Goal: Task Accomplishment & Management: Complete application form

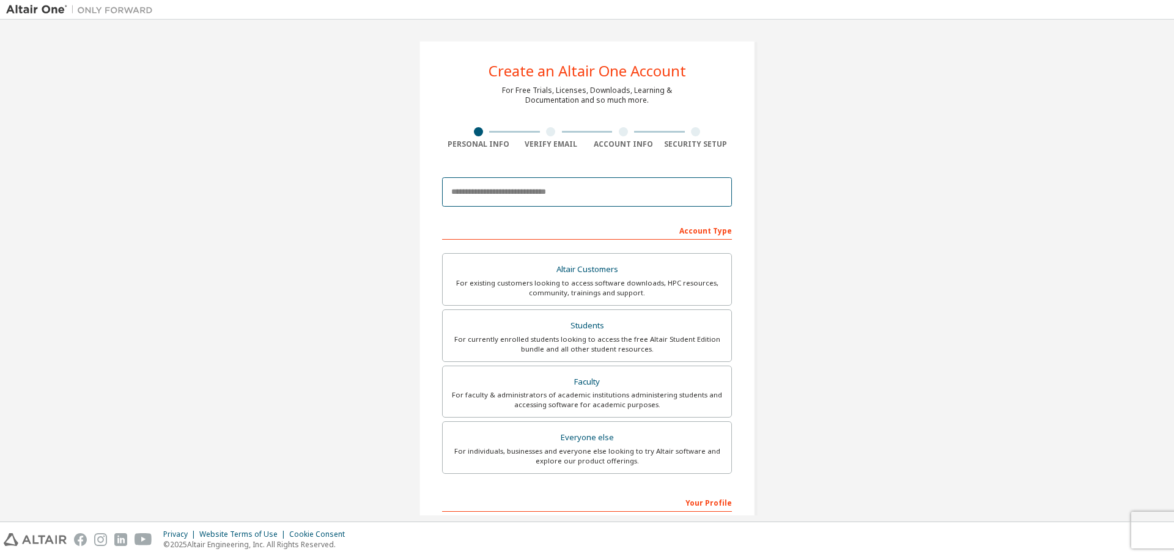
click at [602, 182] on input "email" at bounding box center [587, 191] width 290 height 29
drag, startPoint x: 827, startPoint y: 278, endPoint x: 802, endPoint y: 271, distance: 26.5
click at [828, 278] on div "Create an Altair One Account For Free Trials, Licenses, Downloads, Learning & D…" at bounding box center [587, 350] width 1162 height 648
click at [685, 193] on input "email" at bounding box center [587, 191] width 290 height 29
click at [765, 243] on div "Create an Altair One Account For Free Trials, Licenses, Downloads, Learning & D…" at bounding box center [587, 350] width 366 height 648
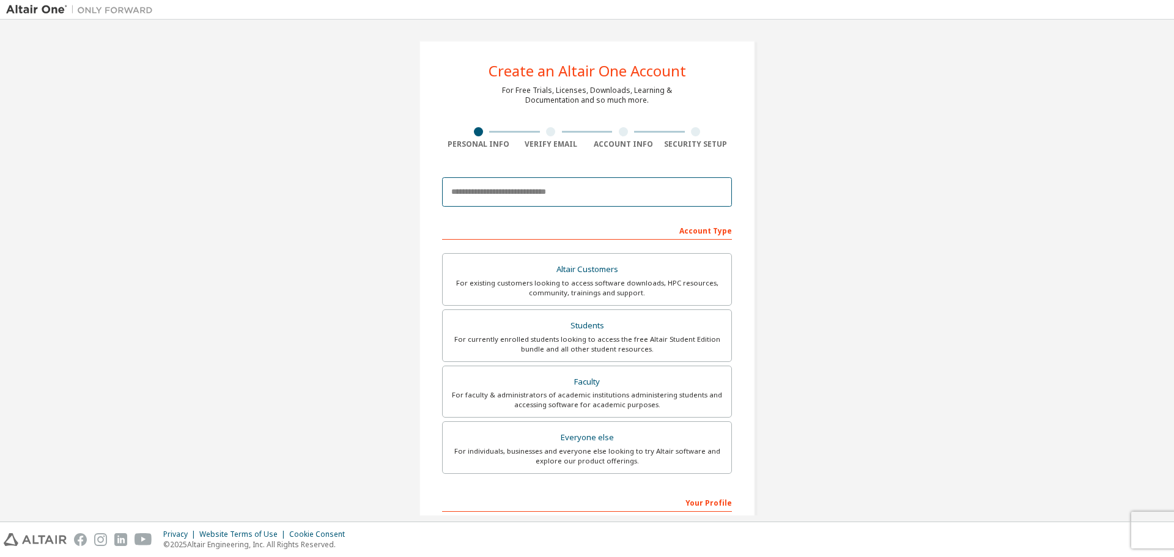
click at [683, 187] on input "email" at bounding box center [587, 191] width 290 height 29
type input "**********"
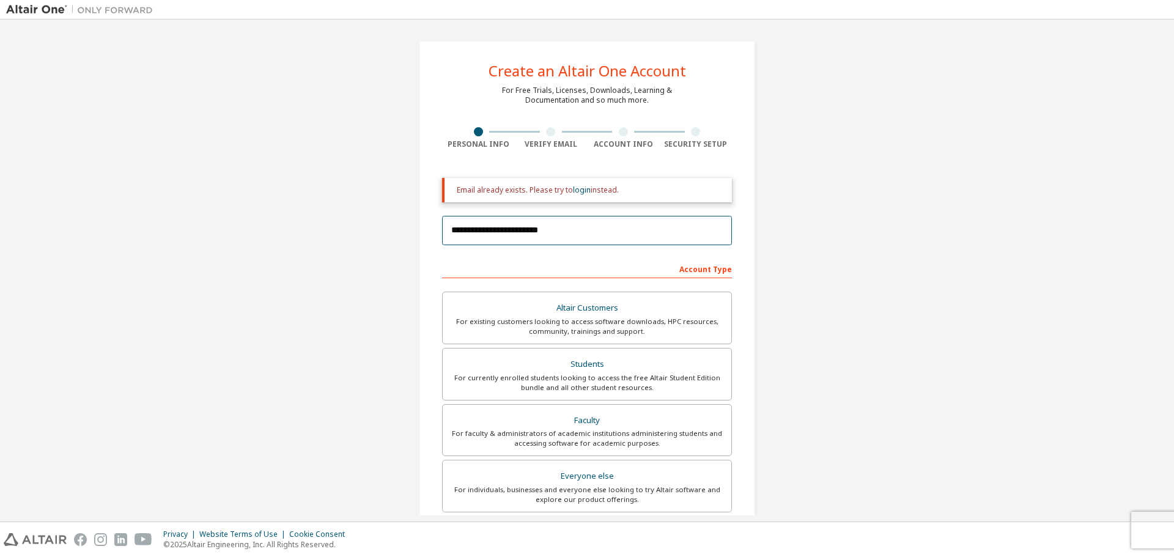
click at [585, 240] on input "**********" at bounding box center [587, 230] width 290 height 29
click at [599, 232] on input "**********" at bounding box center [587, 230] width 290 height 29
click at [887, 206] on div "**********" at bounding box center [587, 369] width 1162 height 687
click at [830, 186] on div "**********" at bounding box center [587, 369] width 1162 height 687
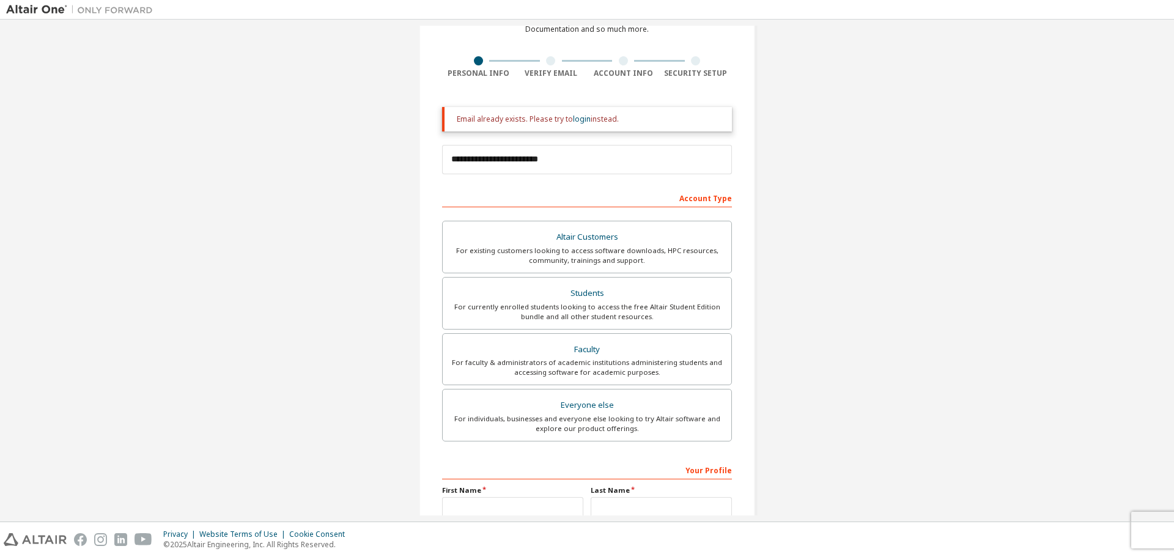
scroll to position [183, 0]
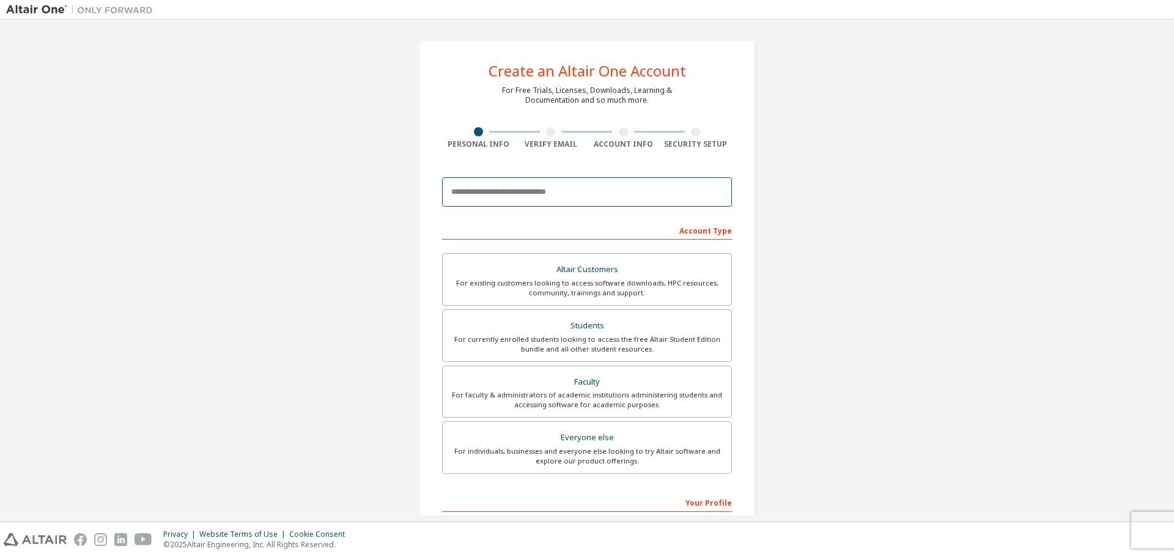
click at [525, 188] on input "email" at bounding box center [587, 191] width 290 height 29
type input "**********"
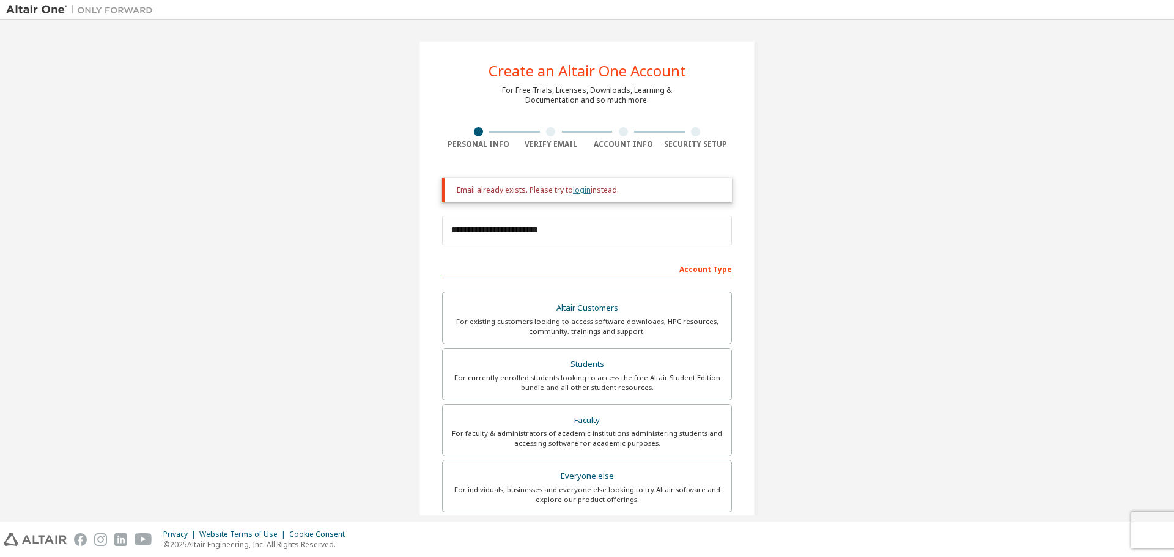
click at [582, 186] on link "login" at bounding box center [582, 190] width 18 height 10
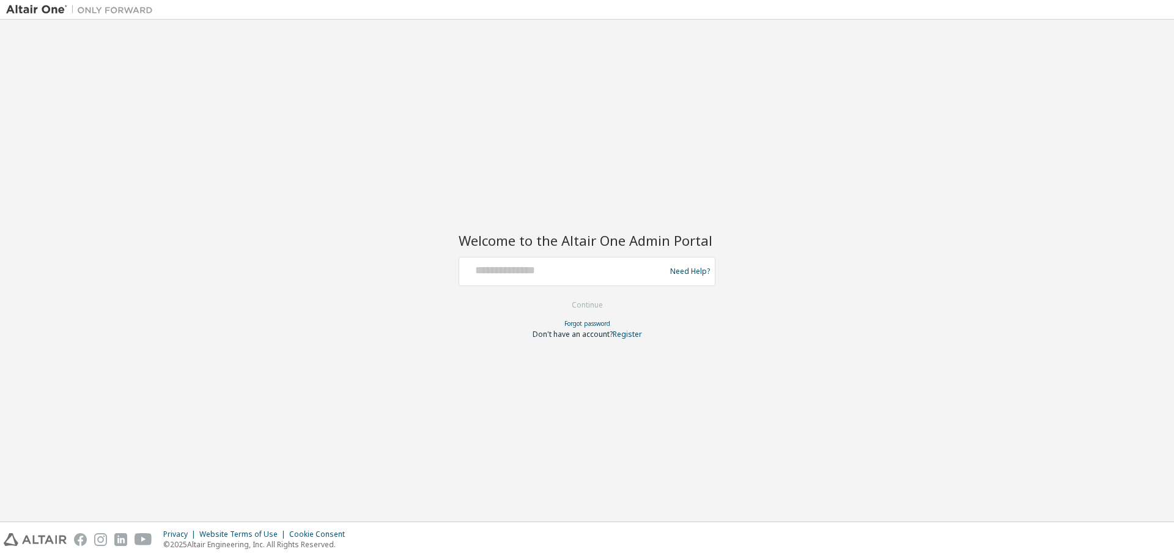
click at [541, 285] on div "Need Help?" at bounding box center [587, 271] width 257 height 29
click at [581, 260] on input "text" at bounding box center [564, 269] width 200 height 18
drag, startPoint x: 707, startPoint y: 179, endPoint x: 657, endPoint y: 225, distance: 67.9
click at [707, 179] on div "Welcome to the Altair One Admin Portal Need Help? Please make sure that you pro…" at bounding box center [587, 271] width 1162 height 490
click at [603, 268] on input "text" at bounding box center [564, 269] width 200 height 18
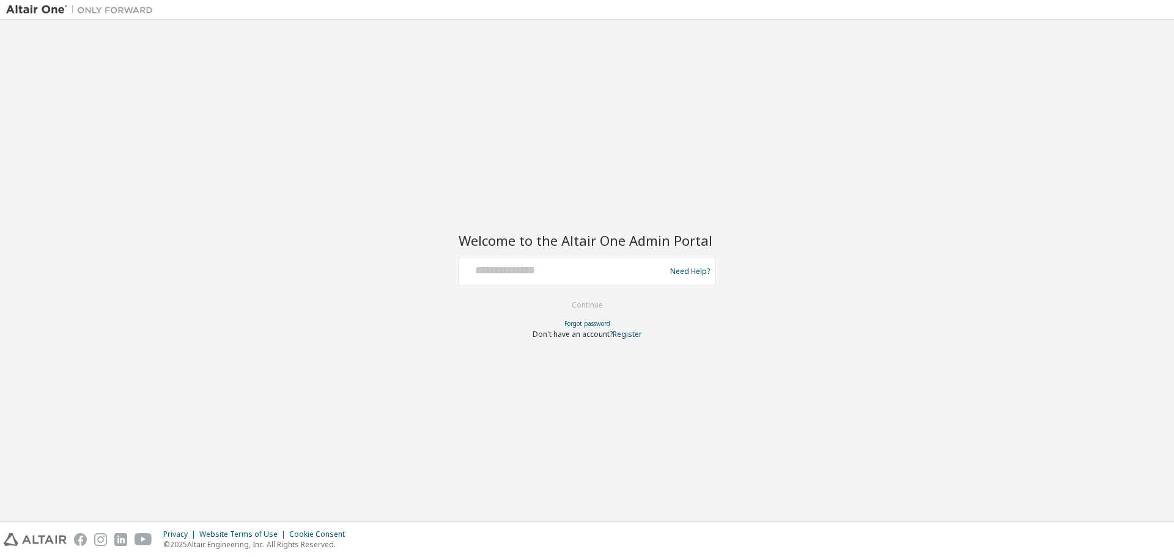
drag, startPoint x: 684, startPoint y: 182, endPoint x: 612, endPoint y: 258, distance: 104.7
click at [684, 183] on div "Welcome to the Altair One Admin Portal Need Help? Please make sure that you pro…" at bounding box center [587, 271] width 1162 height 490
click at [586, 280] on div at bounding box center [564, 271] width 200 height 23
click at [670, 183] on div "Welcome to the Altair One Admin Portal Need Help? Please make sure that you pro…" at bounding box center [587, 271] width 1162 height 490
click at [605, 271] on input "text" at bounding box center [564, 269] width 200 height 18
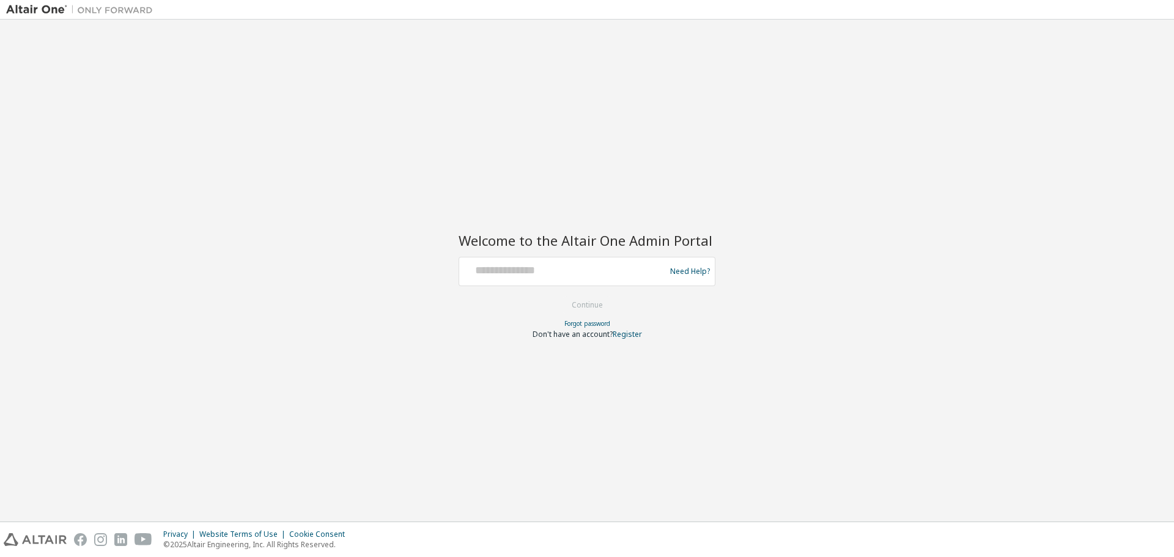
drag, startPoint x: 658, startPoint y: 199, endPoint x: 644, endPoint y: 230, distance: 33.4
click at [658, 199] on div "Welcome to the Altair One Admin Portal Need Help? Please make sure that you pro…" at bounding box center [587, 271] width 1162 height 490
click at [629, 269] on input "text" at bounding box center [564, 269] width 200 height 18
click at [650, 208] on div "Welcome to the Altair One Admin Portal Need Help? Please make sure that you pro…" at bounding box center [587, 271] width 1162 height 490
click at [614, 274] on input "text" at bounding box center [564, 269] width 200 height 18
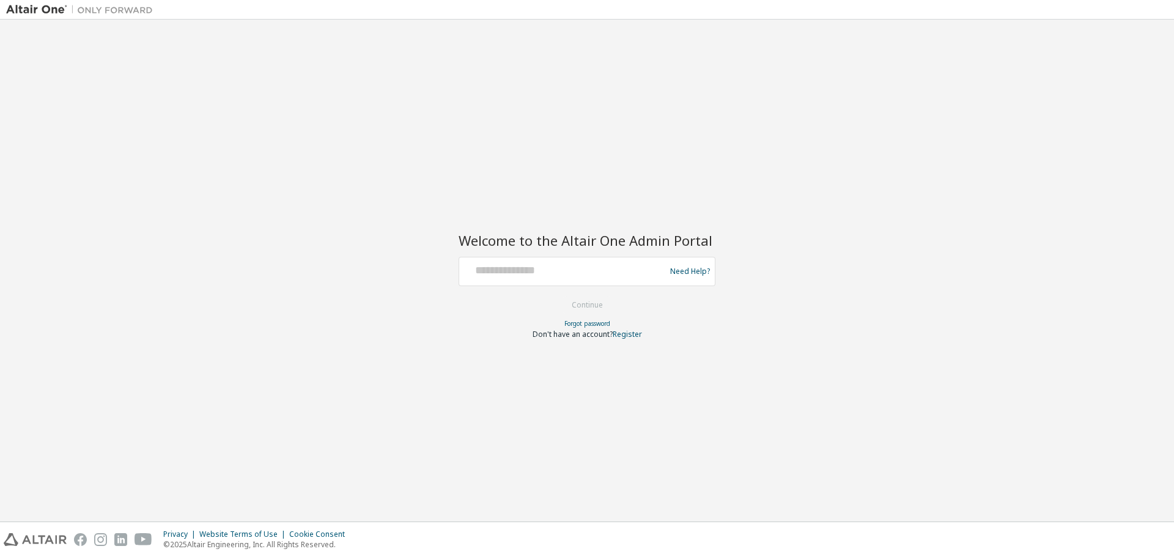
click at [651, 196] on div "Welcome to the Altair One Admin Portal Need Help? Please make sure that you pro…" at bounding box center [587, 271] width 1162 height 490
click at [610, 266] on input "text" at bounding box center [564, 269] width 200 height 18
click at [648, 175] on div "Welcome to the Altair One Admin Portal Need Help? Please make sure that you pro…" at bounding box center [587, 271] width 1162 height 490
drag, startPoint x: 599, startPoint y: 275, endPoint x: 629, endPoint y: 209, distance: 72.0
click at [599, 275] on input "text" at bounding box center [564, 269] width 200 height 18
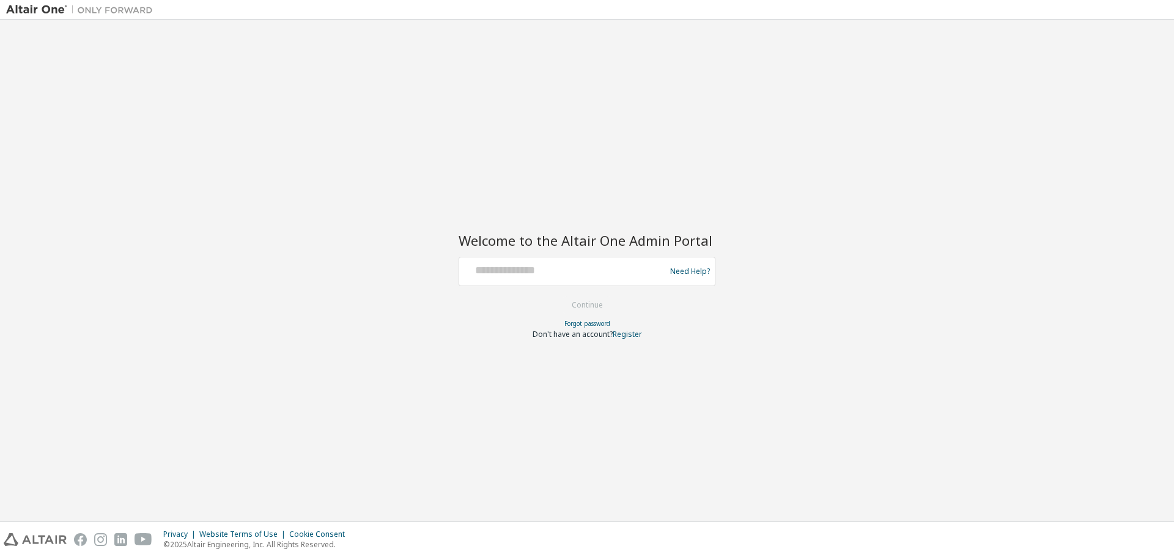
click at [707, 114] on div "Welcome to the Altair One Admin Portal Need Help? Please make sure that you pro…" at bounding box center [587, 271] width 1162 height 490
